Goal: Task Accomplishment & Management: Manage account settings

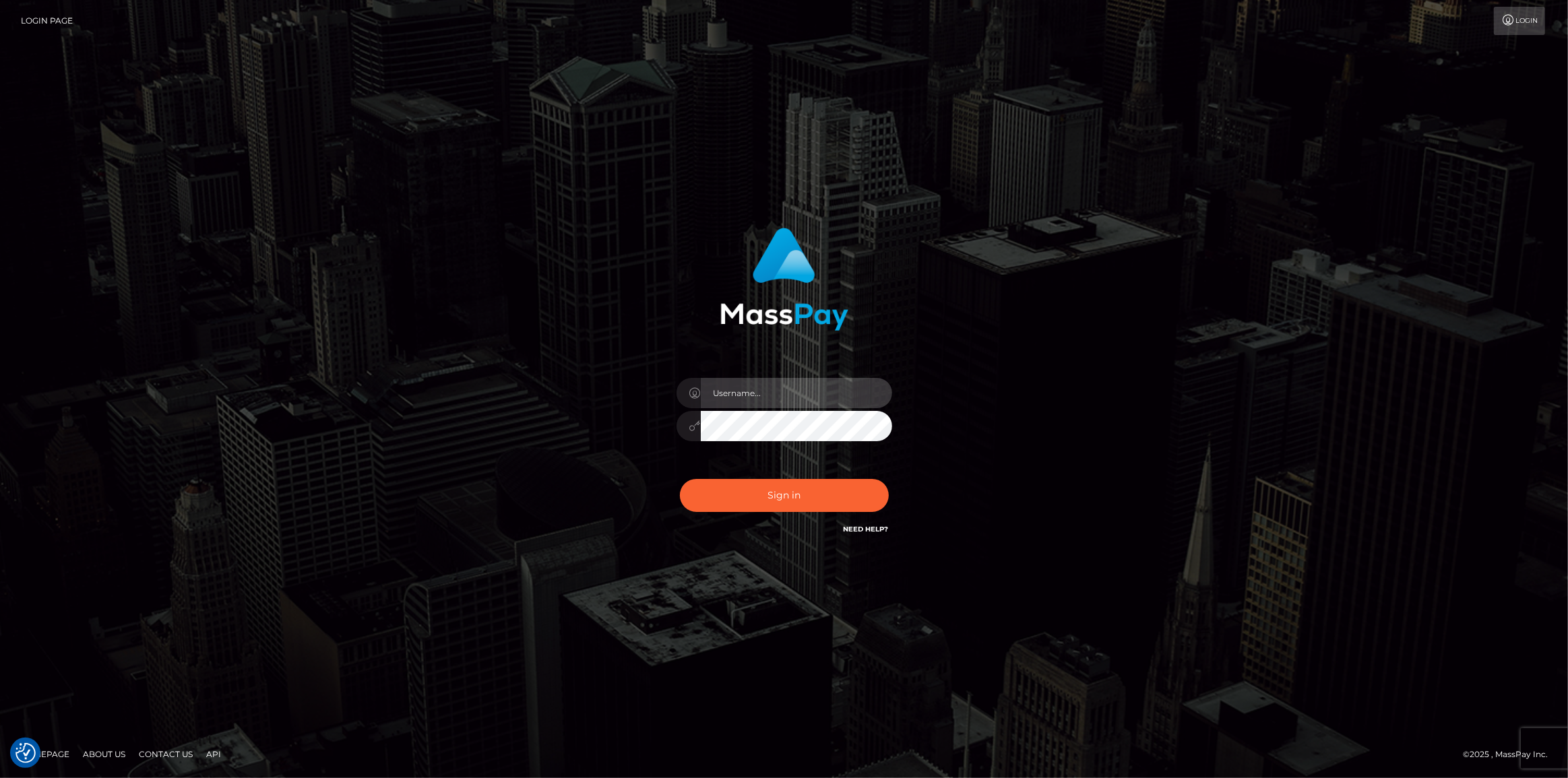
type input "Maria.spree"
click at [774, 463] on div "Maria.spree" at bounding box center [784, 420] width 236 height 103
click at [781, 485] on button "Sign in" at bounding box center [785, 495] width 209 height 33
type input "Maria.spree"
click at [835, 486] on button "Sign in" at bounding box center [785, 495] width 209 height 33
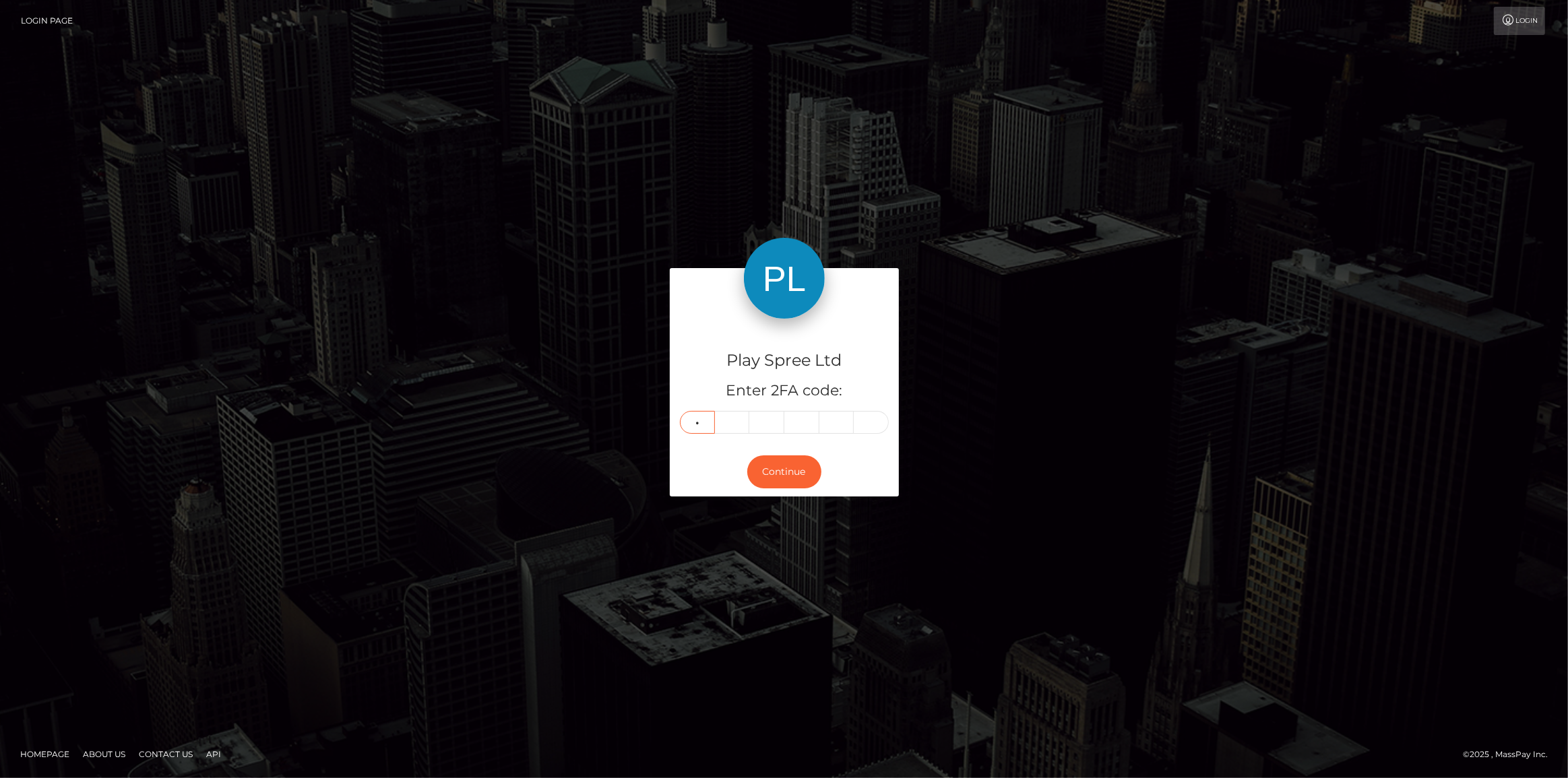
type input "0"
type input "3"
type input "1"
type input "6"
type input "3"
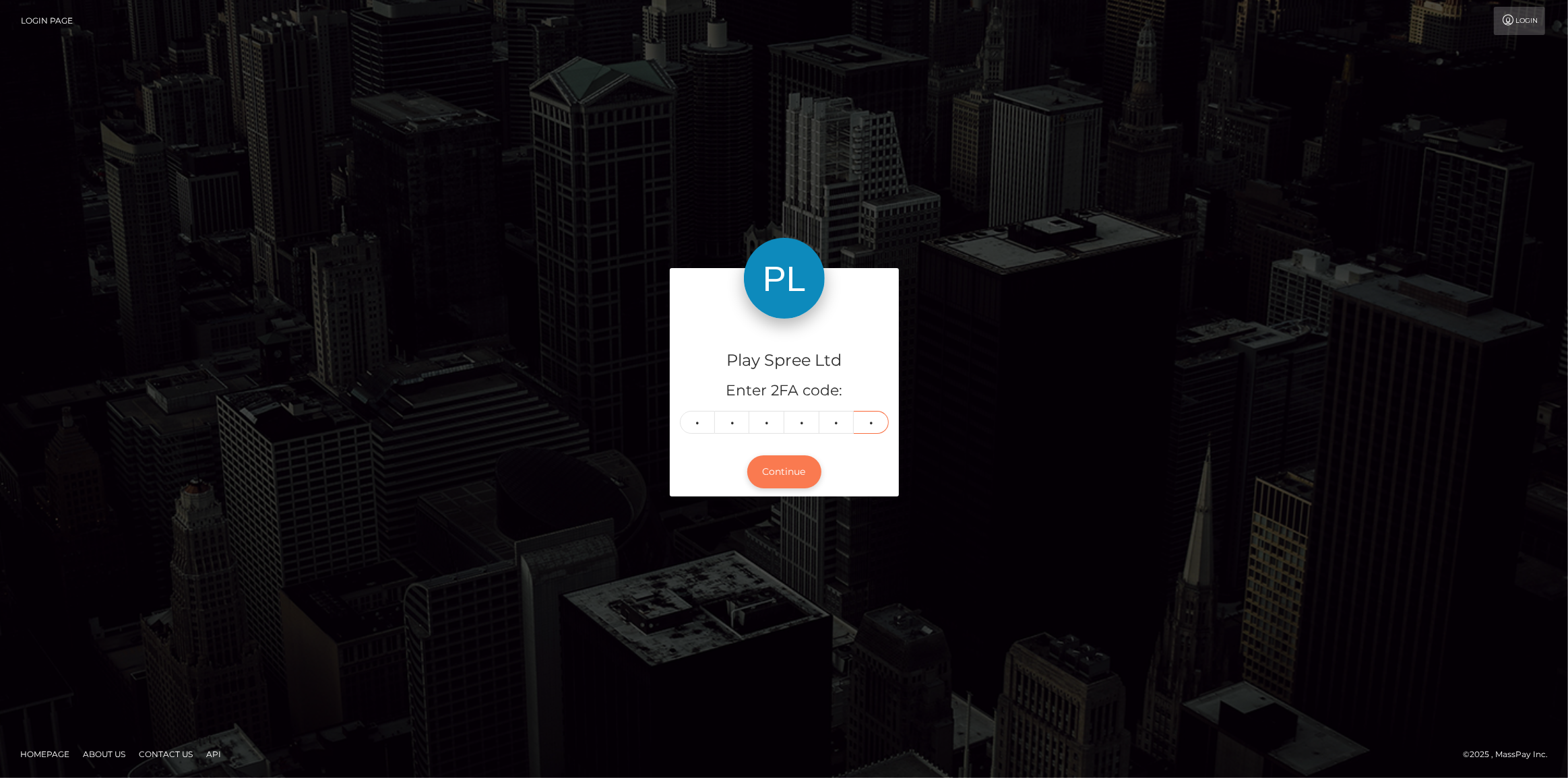
type input "3"
click at [782, 468] on button "Continue" at bounding box center [784, 471] width 74 height 33
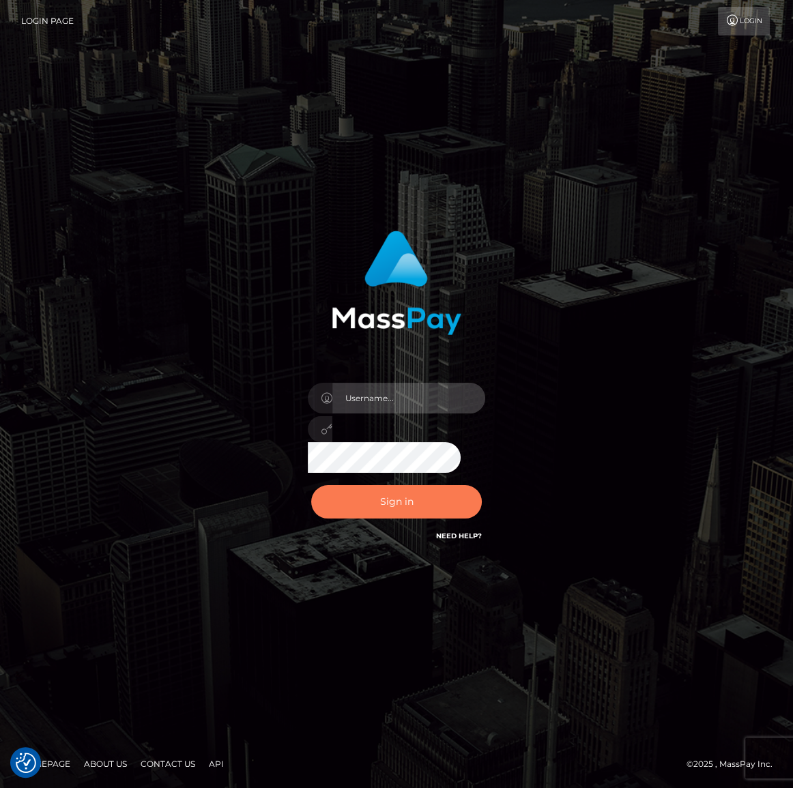
type input "Maria.spree"
click at [441, 504] on button "Sign in" at bounding box center [396, 501] width 171 height 33
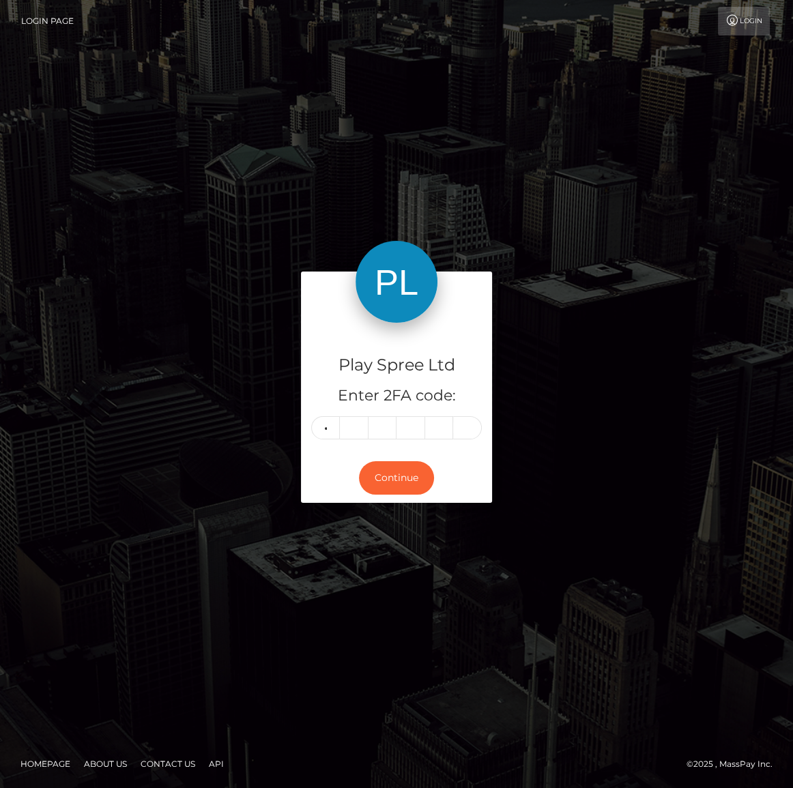
type input "7"
type input "9"
type input "7"
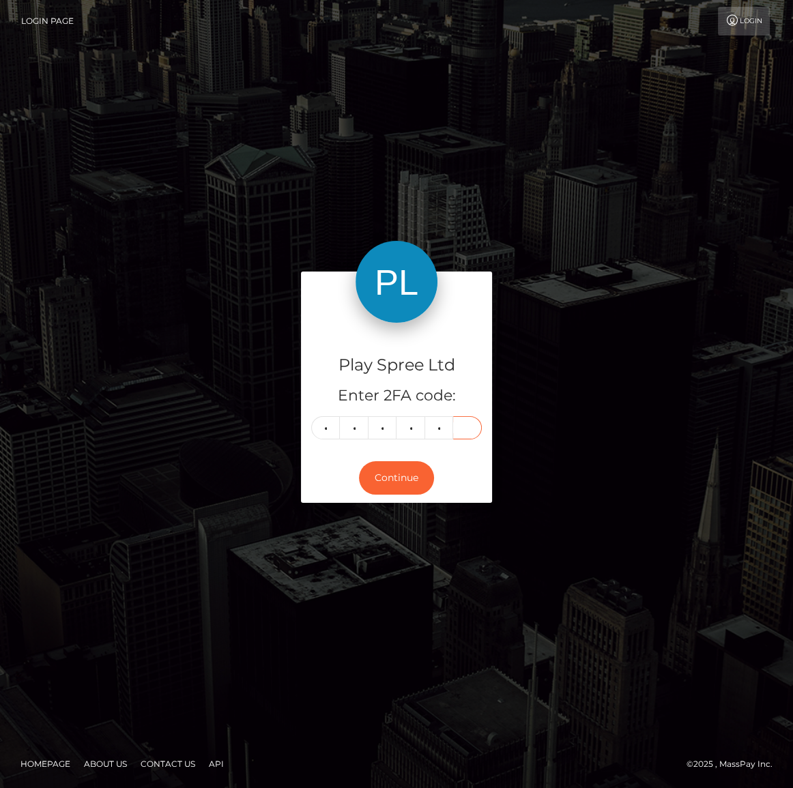
type input "0"
